Goal: Information Seeking & Learning: Learn about a topic

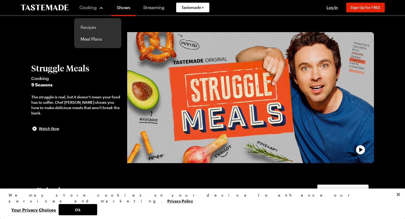
click at [90, 29] on link "Recipes" at bounding box center [97, 27] width 41 height 12
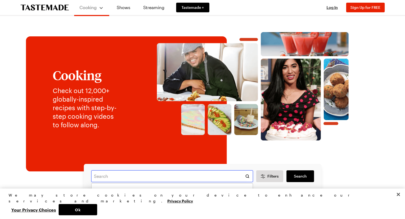
click at [137, 179] on input "text" at bounding box center [172, 176] width 162 height 12
type input "h"
type input "buffalo shredded chicken"
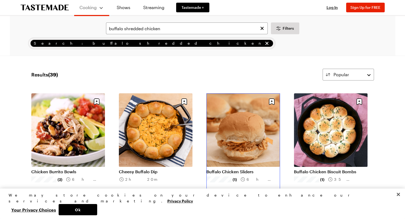
click at [239, 169] on link "Buffalo Chicken Sliders" at bounding box center [243, 171] width 74 height 5
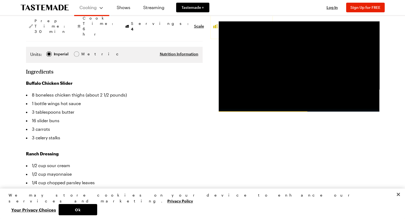
scroll to position [134, 0]
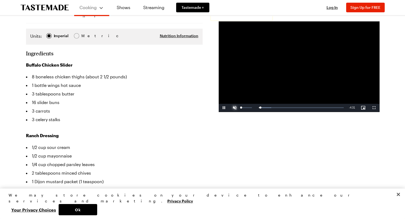
click at [232, 108] on span "Video Player" at bounding box center [234, 108] width 11 height 0
click at [285, 106] on div "Loaded : 54.52% 1:57 1:22" at bounding box center [293, 108] width 106 height 8
click at [294, 108] on div "2:20" at bounding box center [294, 107] width 0 height 1
click at [289, 107] on div "Loaded : 76.22% 2:09 2:22" at bounding box center [293, 107] width 101 height 1
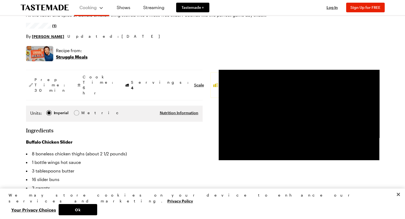
scroll to position [53, 0]
